Goal: Task Accomplishment & Management: Use online tool/utility

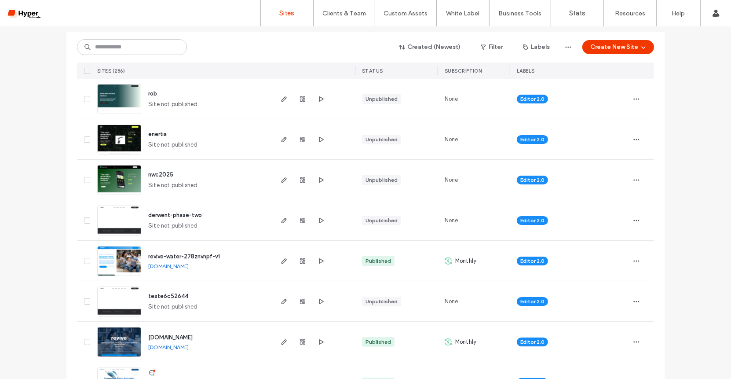
scroll to position [125, 0]
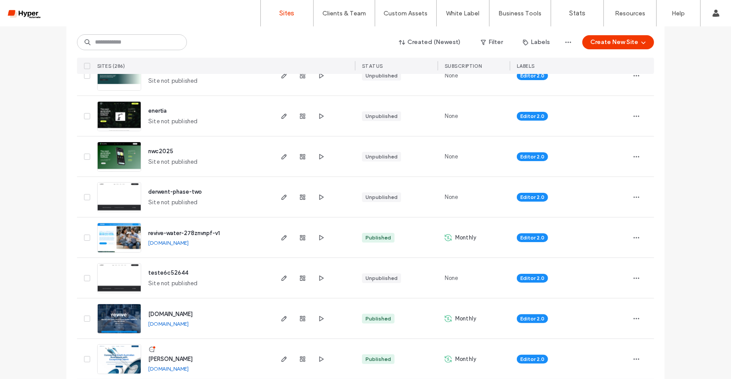
click at [172, 227] on div "revive-water-278znvnpf-v1 revive-water-278znvnpf-v1.hyperautomate.com.au" at bounding box center [206, 237] width 131 height 40
click at [172, 230] on span "revive-water-278znvnpf-v1" at bounding box center [184, 233] width 72 height 7
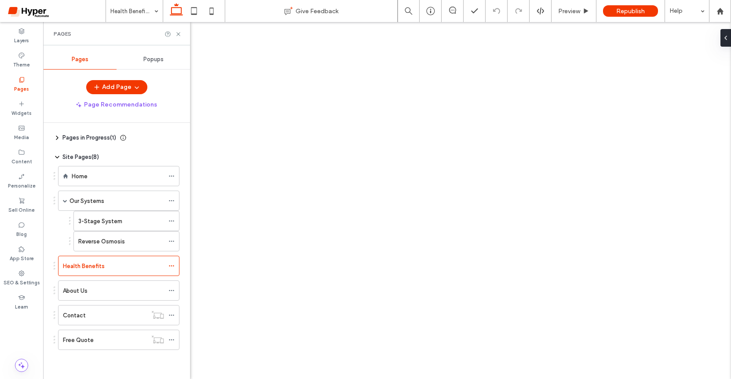
click at [113, 242] on div "Health Benefits Give Feedback Preview Republish Help Design Panel Site Comments…" at bounding box center [365, 189] width 731 height 379
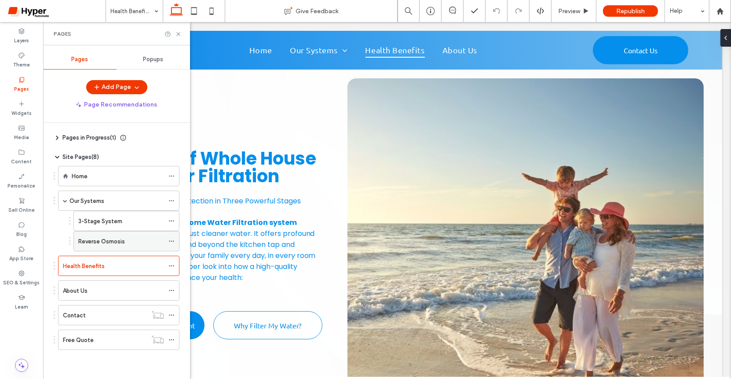
click at [117, 233] on div "Reverse Osmosis" at bounding box center [121, 240] width 86 height 19
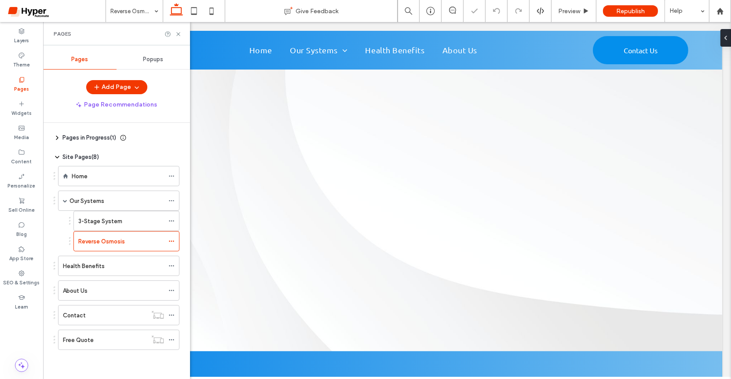
click at [126, 222] on div "3-Stage System" at bounding box center [121, 220] width 86 height 9
click at [177, 33] on use at bounding box center [178, 34] width 4 height 4
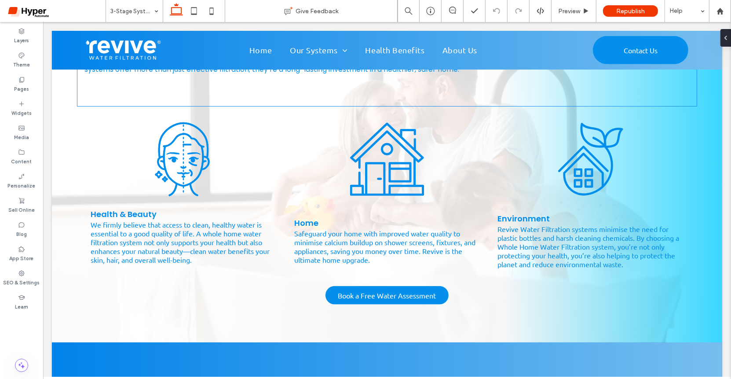
scroll to position [908, 0]
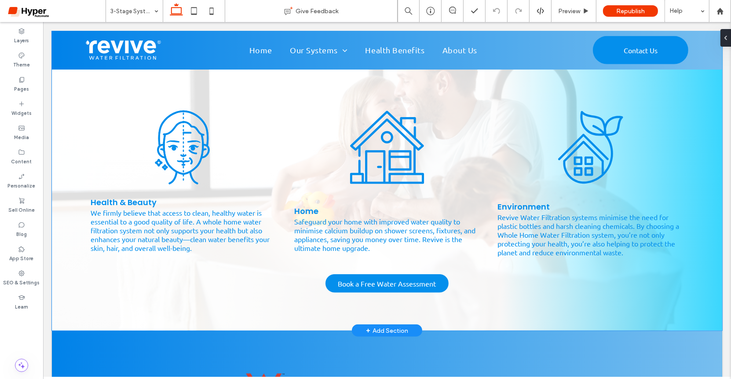
click at [63, 194] on div "Benefits of Filtering your Whole House Your family’s health starts with the wat…" at bounding box center [386, 142] width 671 height 376
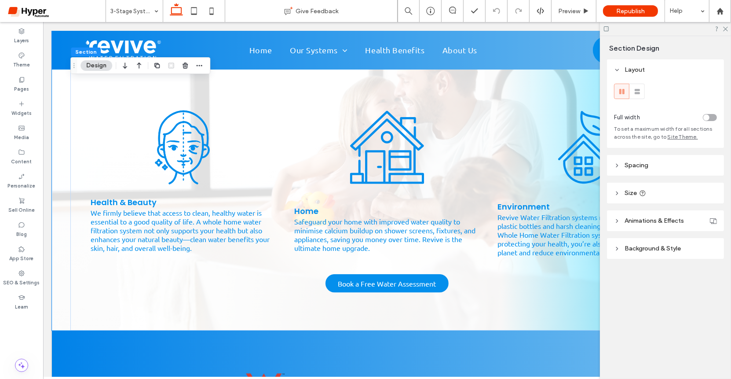
click at [657, 245] on span "Background & Style" at bounding box center [653, 248] width 56 height 7
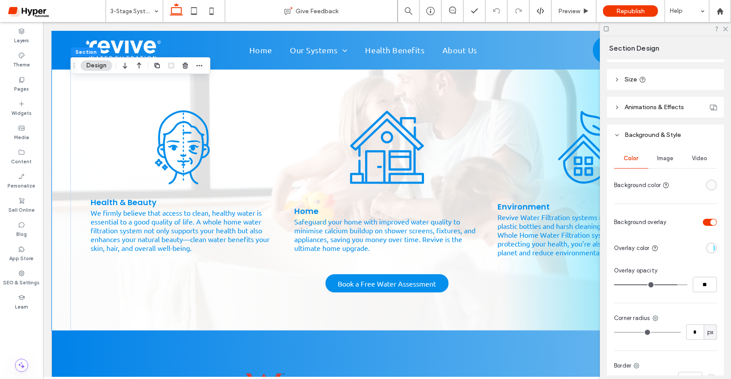
scroll to position [114, 0]
type input "**"
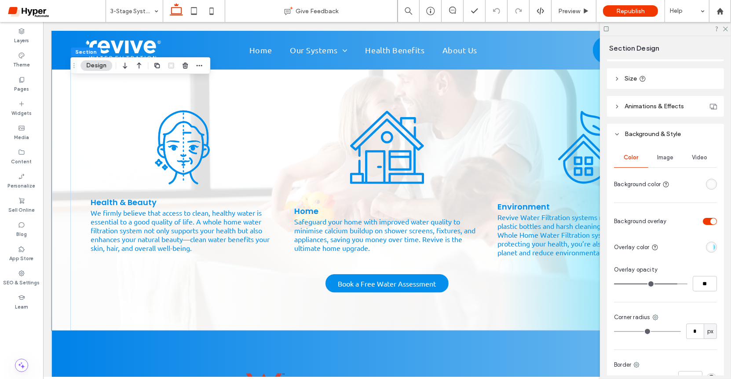
type input "**"
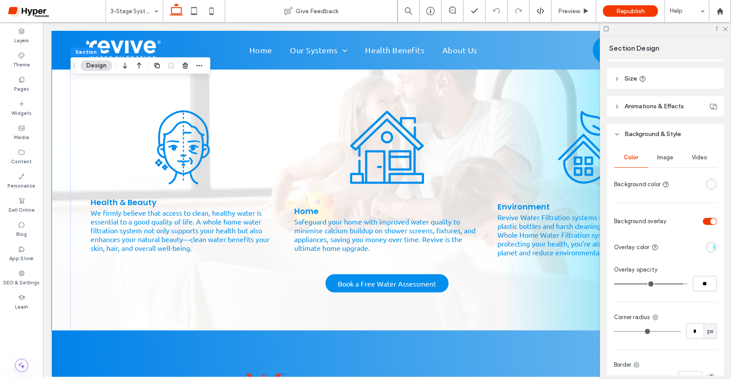
click at [680, 283] on input "range" at bounding box center [650, 283] width 73 height 1
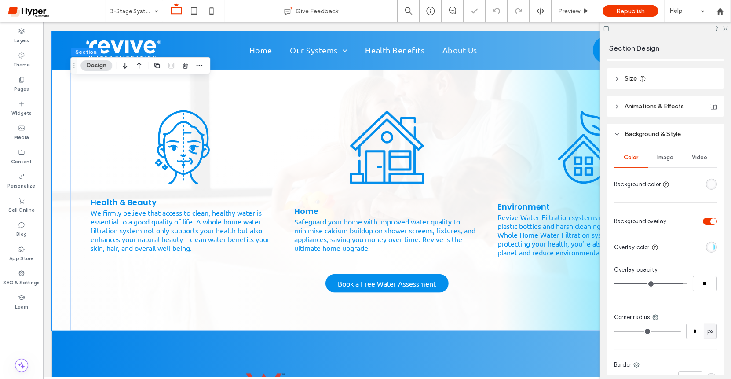
click at [680, 283] on input "range" at bounding box center [650, 283] width 73 height 1
click at [715, 246] on div "linear-gradient(90deg, rgba(255, 255, 255, 1) 67%, rgba(29, 210, 255, 1) 100%)" at bounding box center [711, 246] width 7 height 7
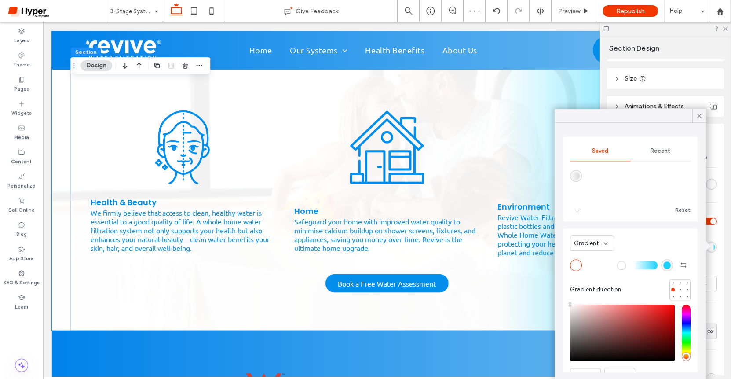
click at [591, 239] on span "Gradient" at bounding box center [586, 243] width 25 height 9
click at [596, 261] on div "Color" at bounding box center [593, 257] width 44 height 15
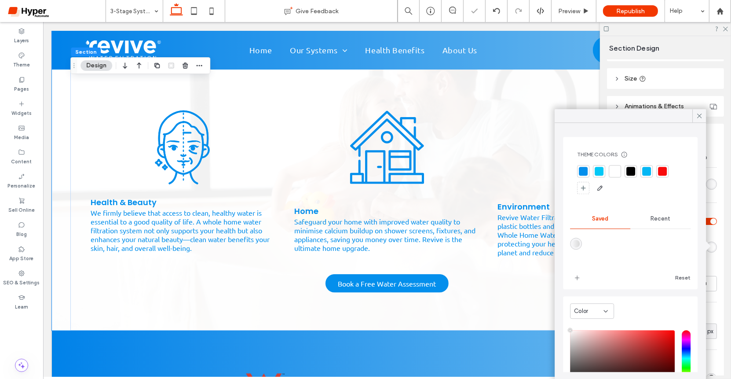
click at [616, 171] on div at bounding box center [615, 171] width 9 height 9
click at [697, 116] on icon at bounding box center [700, 116] width 8 height 8
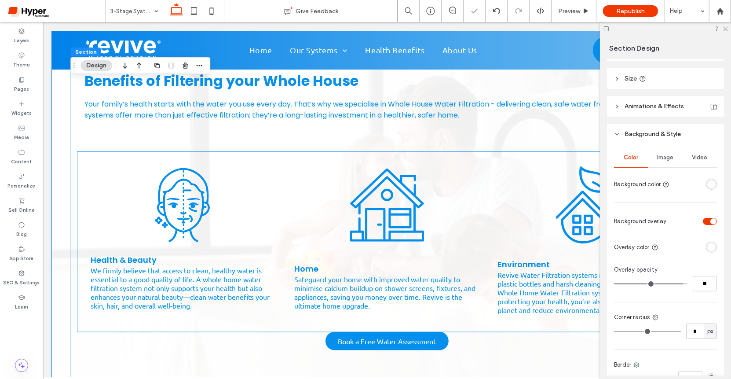
scroll to position [819, 0]
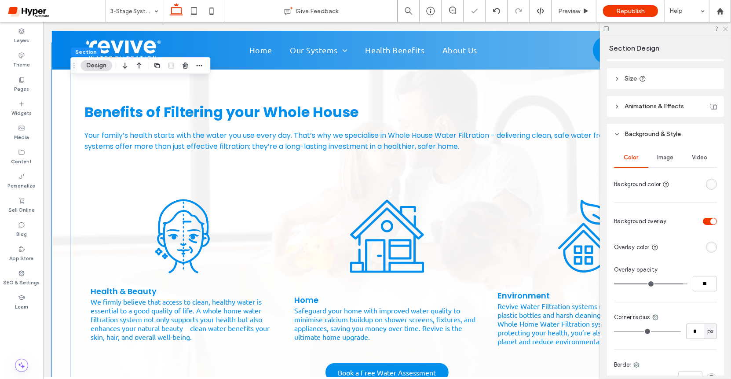
click at [726, 29] on icon at bounding box center [725, 29] width 6 height 6
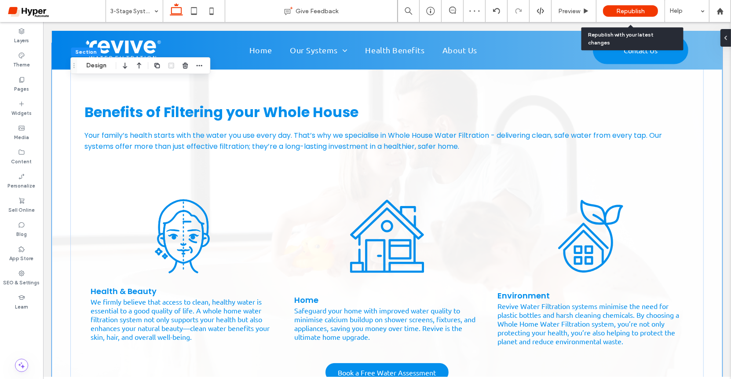
click at [636, 11] on span "Republish" at bounding box center [630, 10] width 29 height 7
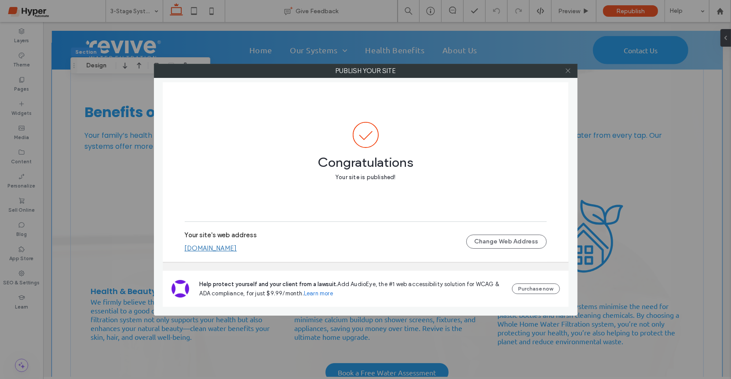
click at [568, 72] on icon at bounding box center [568, 70] width 7 height 7
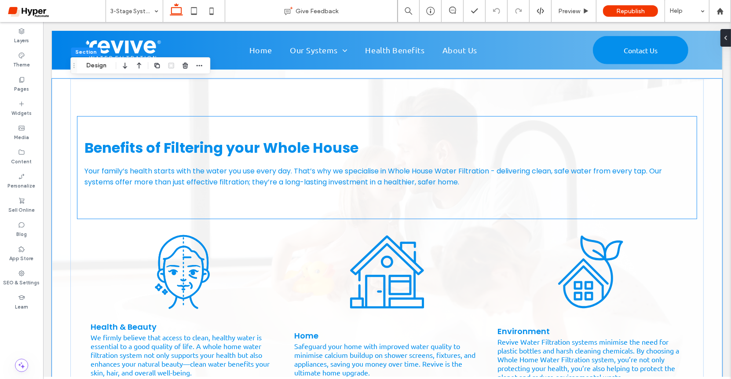
scroll to position [737, 0]
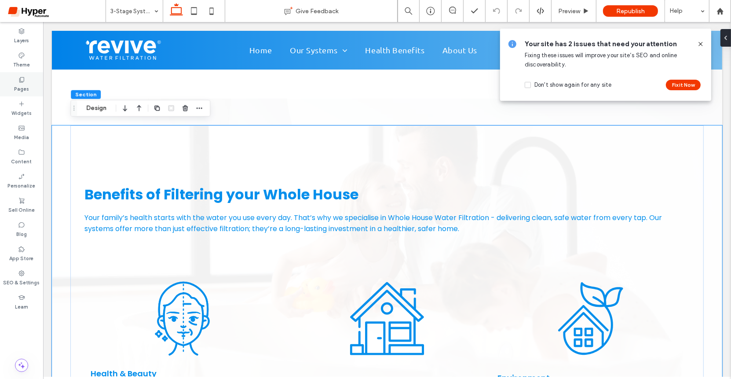
click at [27, 88] on label "Pages" at bounding box center [21, 88] width 15 height 10
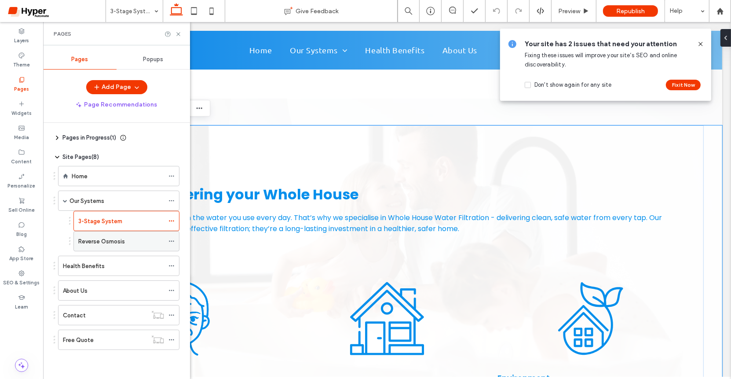
click at [118, 236] on label "Reverse Osmosis" at bounding box center [101, 241] width 47 height 15
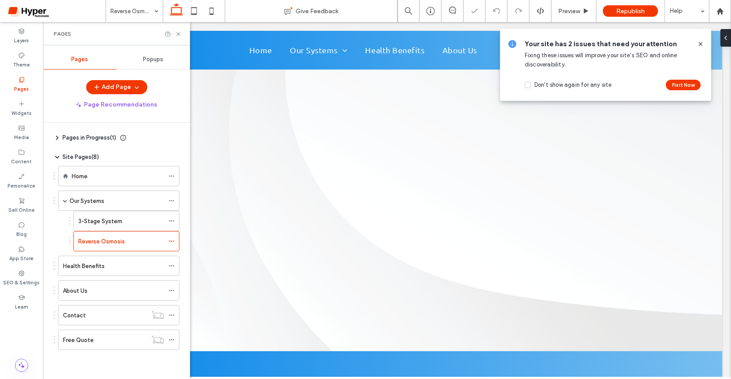
click at [180, 37] on div "Pages" at bounding box center [116, 33] width 147 height 23
click at [175, 30] on div "Pages" at bounding box center [117, 33] width 126 height 7
click at [106, 222] on label "3-Stage System" at bounding box center [100, 220] width 44 height 15
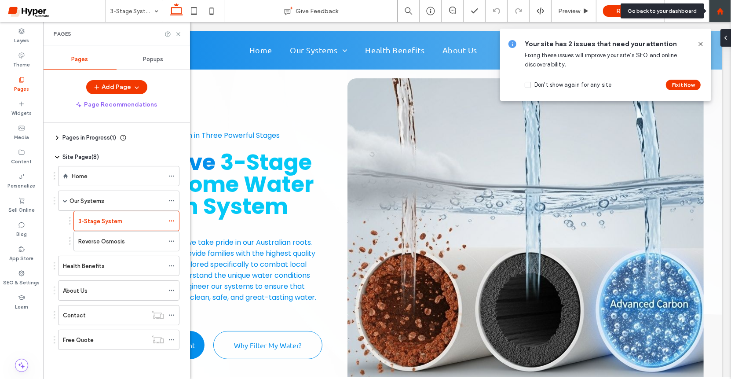
click at [716, 21] on div at bounding box center [720, 11] width 22 height 22
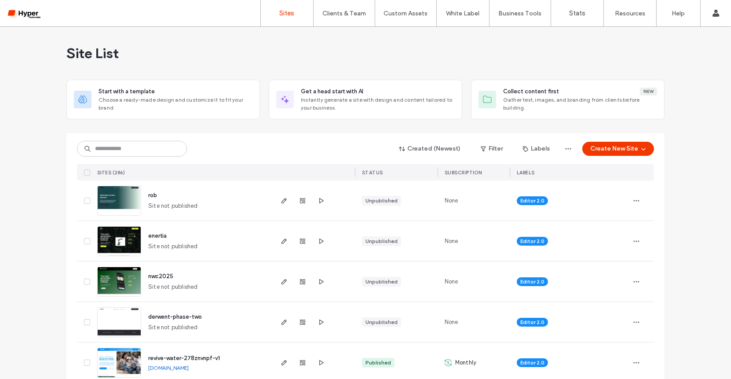
click at [150, 196] on span "rob" at bounding box center [152, 195] width 9 height 7
click at [616, 155] on div "Created (Newest) Filter Labels Create New Site" at bounding box center [365, 148] width 577 height 17
click at [614, 151] on button "Create New Site" at bounding box center [619, 149] width 72 height 14
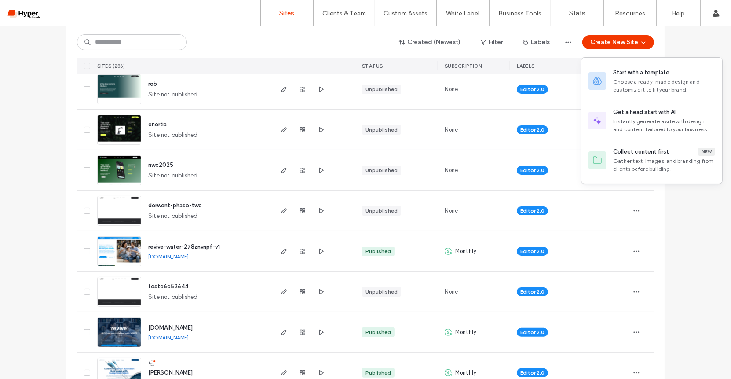
scroll to position [94, 0]
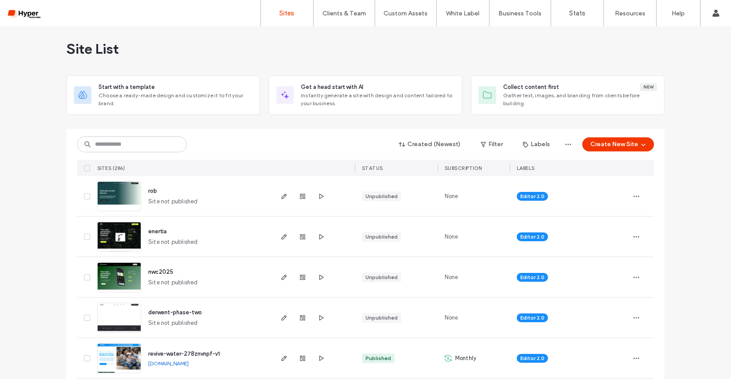
scroll to position [0, 0]
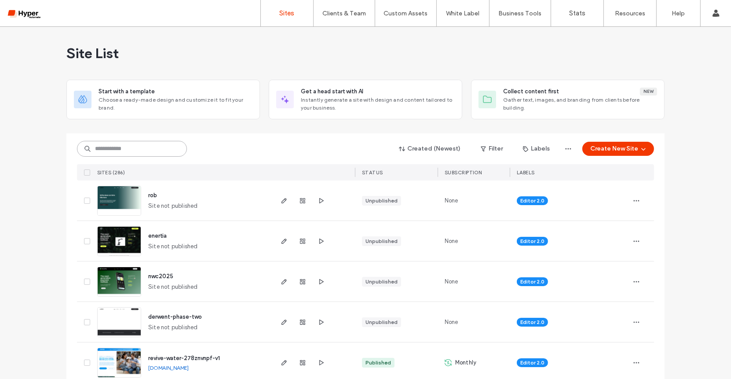
click at [146, 148] on input at bounding box center [132, 149] width 110 height 16
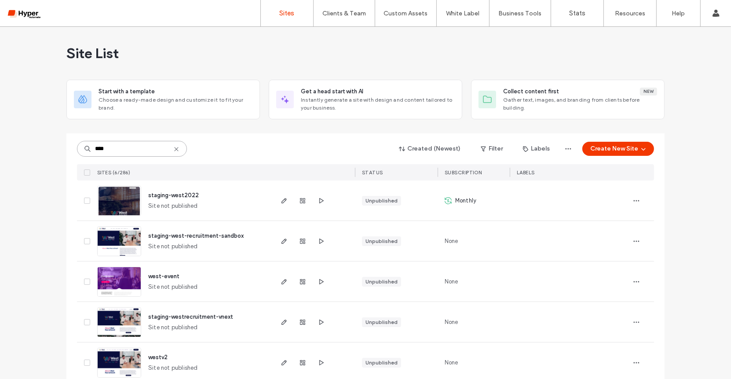
type input "****"
